Goal: Task Accomplishment & Management: Use online tool/utility

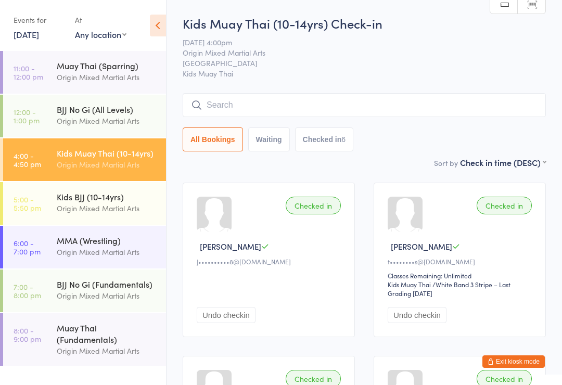
click at [121, 202] on div "Kids BJJ (10-14yrs)" at bounding box center [107, 196] width 100 height 11
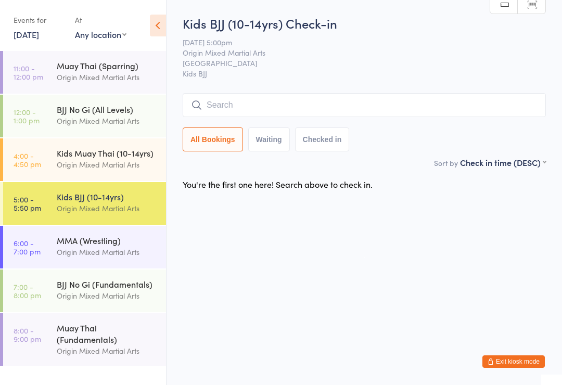
click at [366, 106] on input "search" at bounding box center [364, 105] width 363 height 24
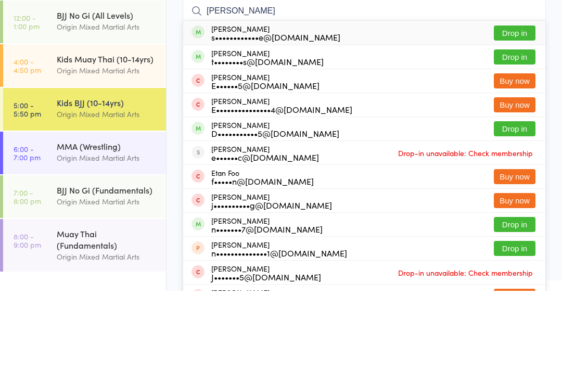
type input "[PERSON_NAME]"
click at [516, 144] on button "Drop in" at bounding box center [515, 151] width 42 height 15
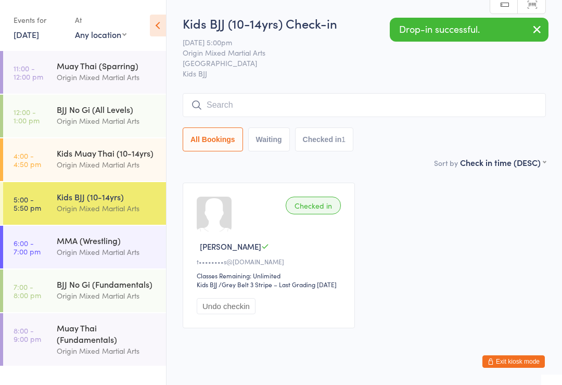
click at [320, 117] on input "search" at bounding box center [364, 105] width 363 height 24
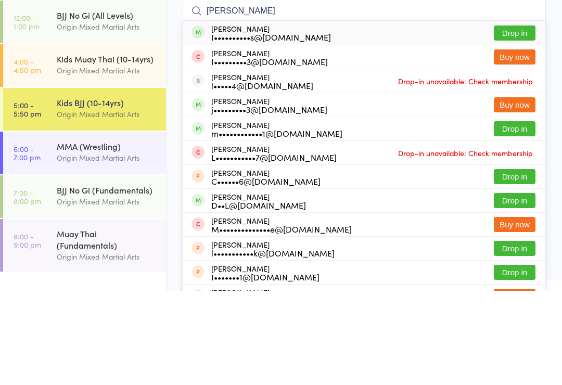
type input "[PERSON_NAME]"
click at [529, 120] on button "Drop in" at bounding box center [515, 127] width 42 height 15
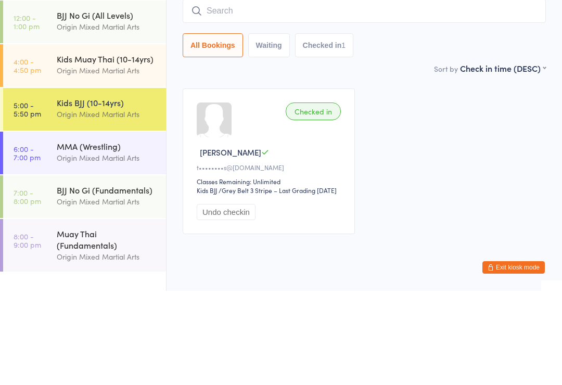
scroll to position [32, 0]
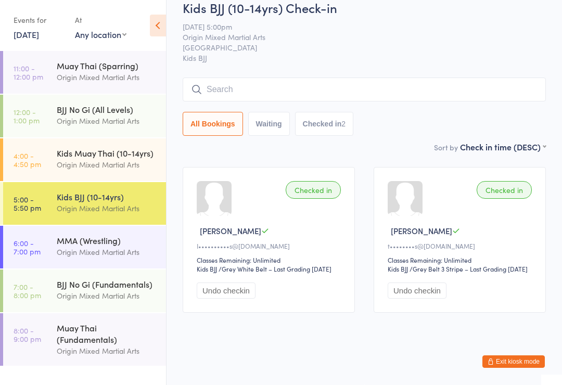
click at [238, 81] on input "search" at bounding box center [364, 90] width 363 height 24
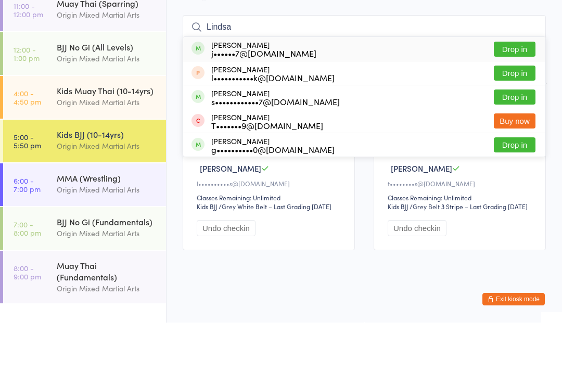
type input "Lindsa"
click at [516, 104] on button "Drop in" at bounding box center [515, 111] width 42 height 15
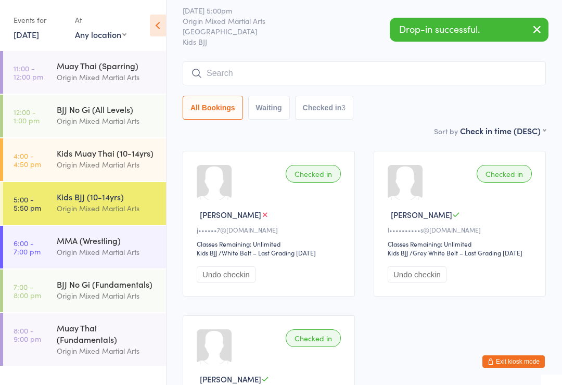
click at [229, 282] on button "Undo checkin" at bounding box center [226, 274] width 59 height 16
